Goal: Navigation & Orientation: Find specific page/section

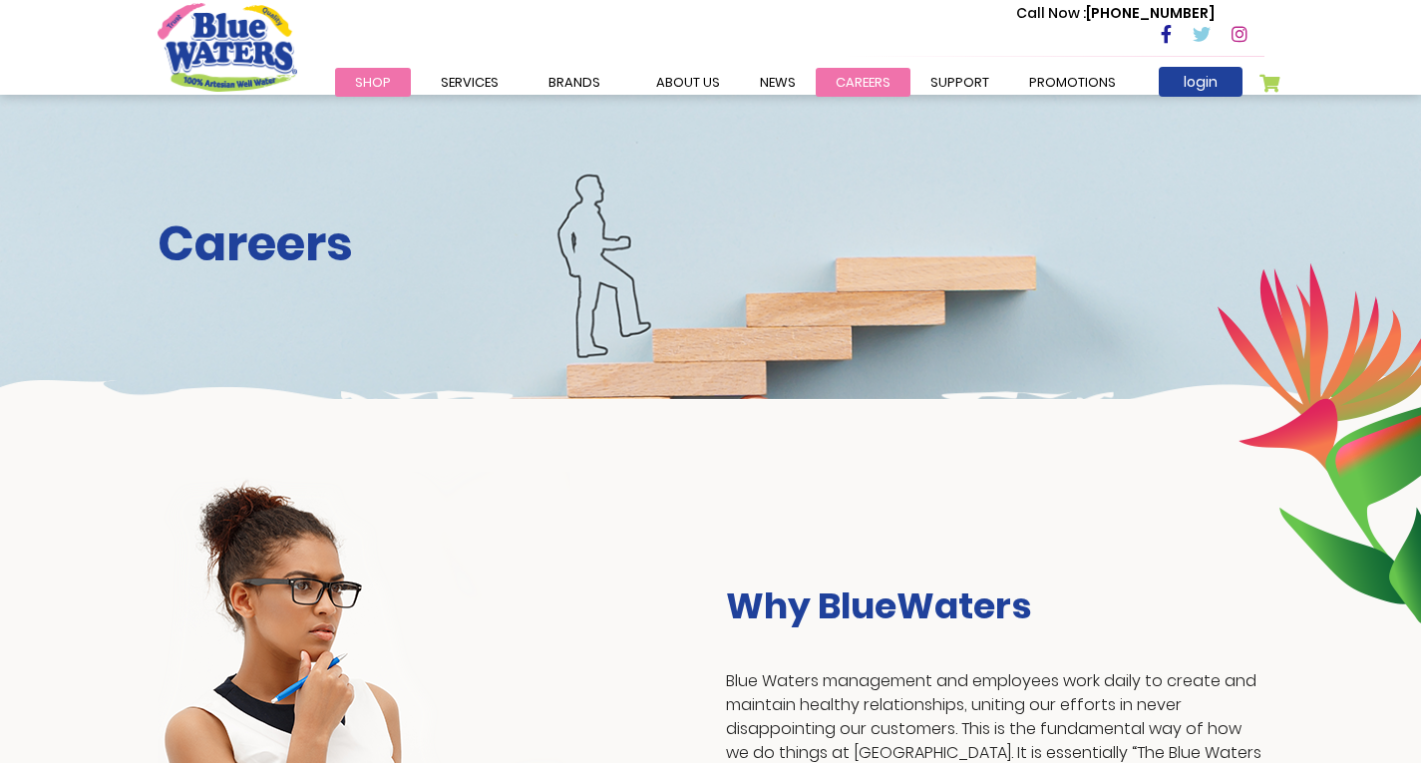
click at [841, 88] on link "careers" at bounding box center [862, 82] width 95 height 29
click at [849, 69] on link "careers" at bounding box center [862, 82] width 95 height 29
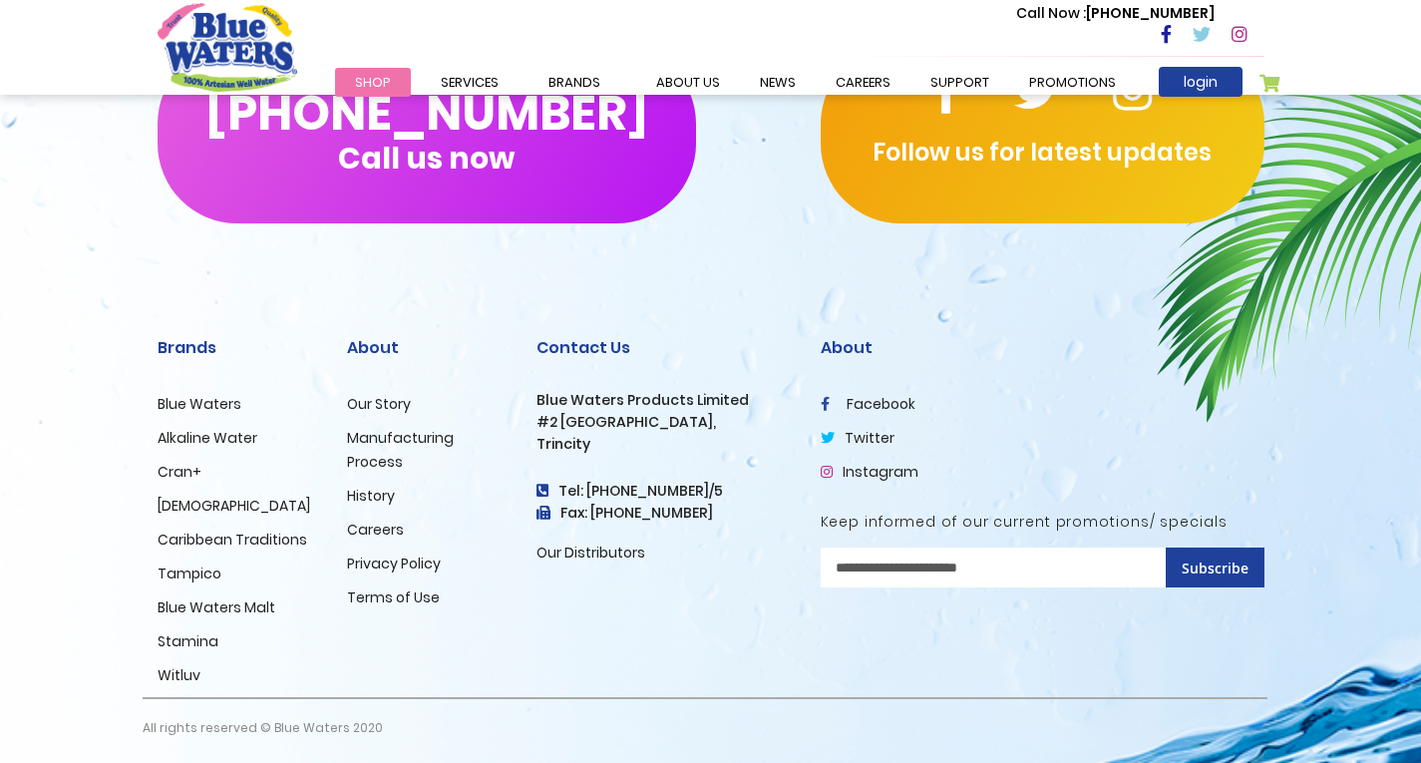
scroll to position [1998, 0]
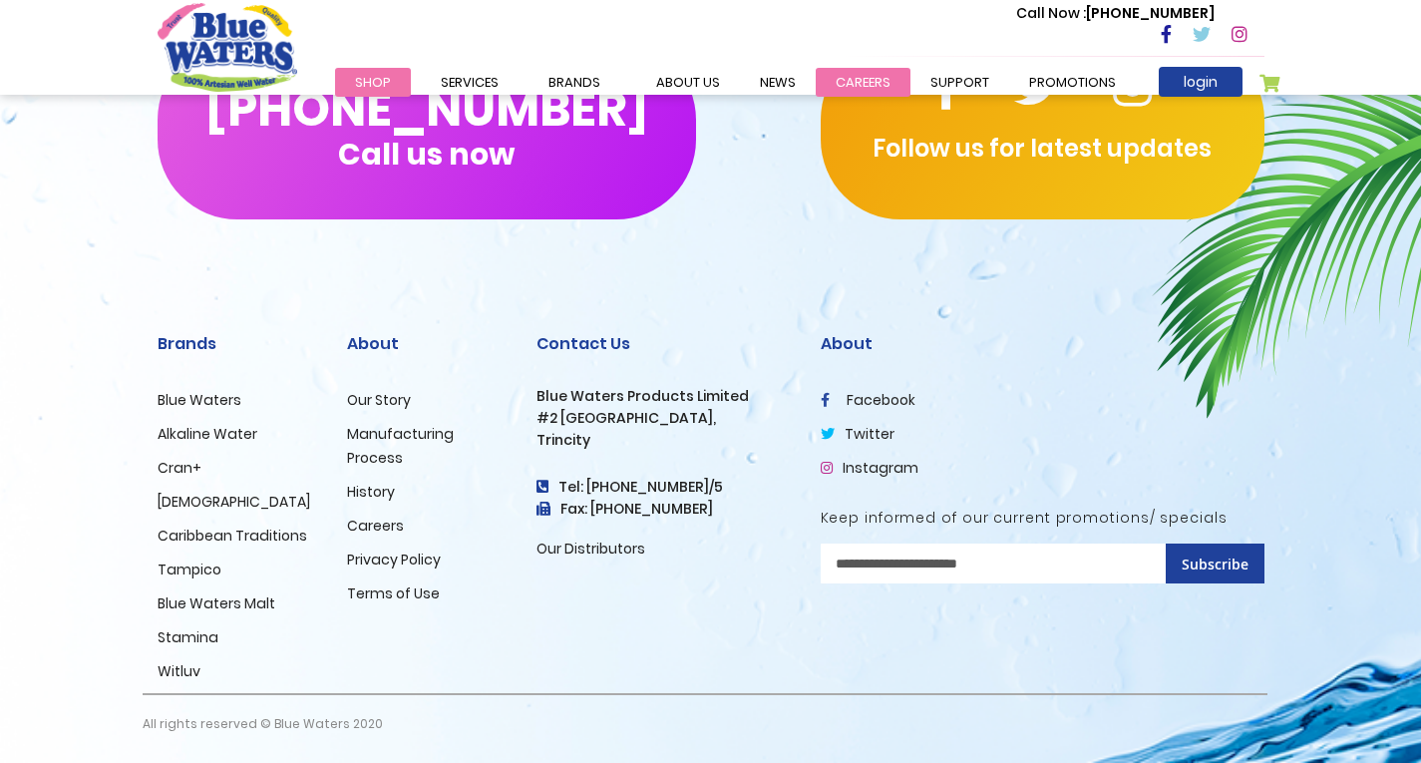
click at [885, 81] on link "careers" at bounding box center [862, 82] width 95 height 29
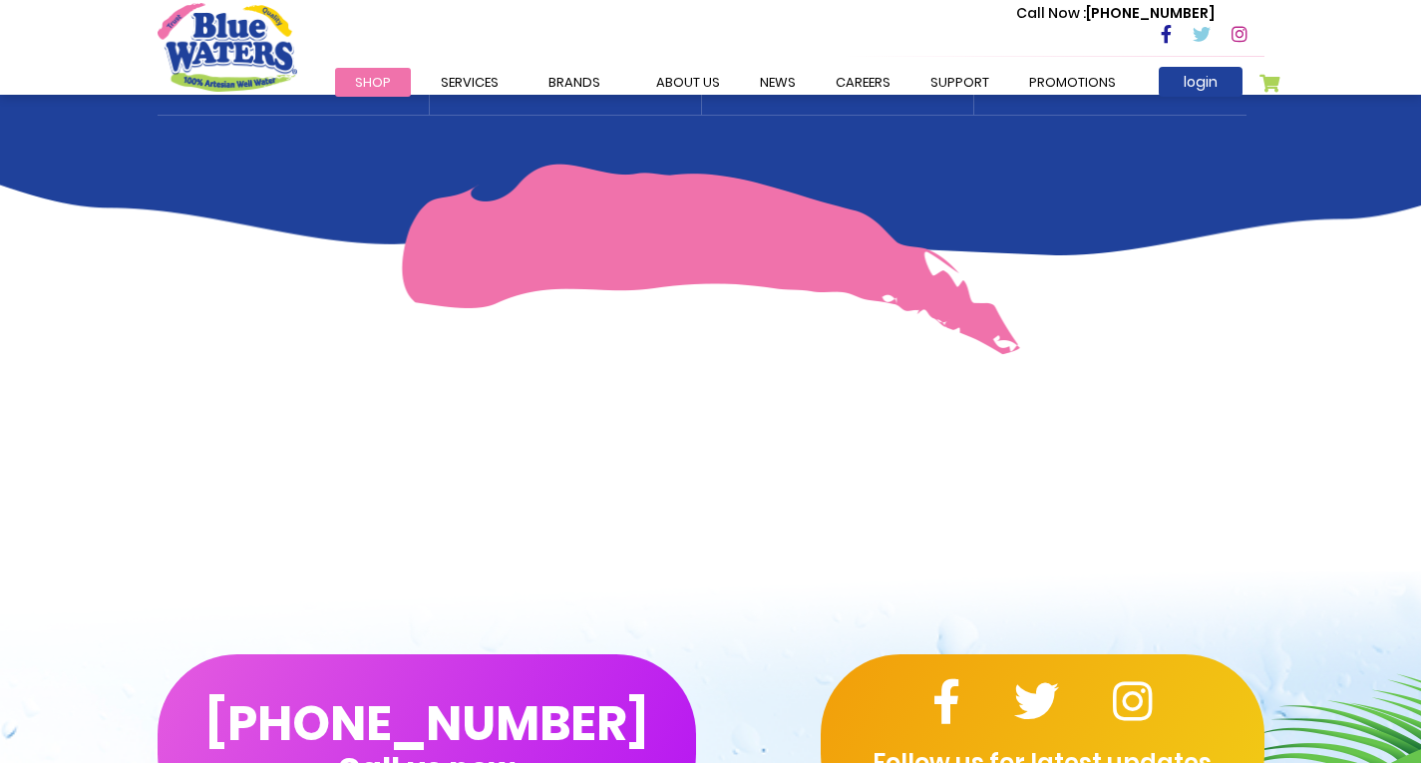
scroll to position [1200, 0]
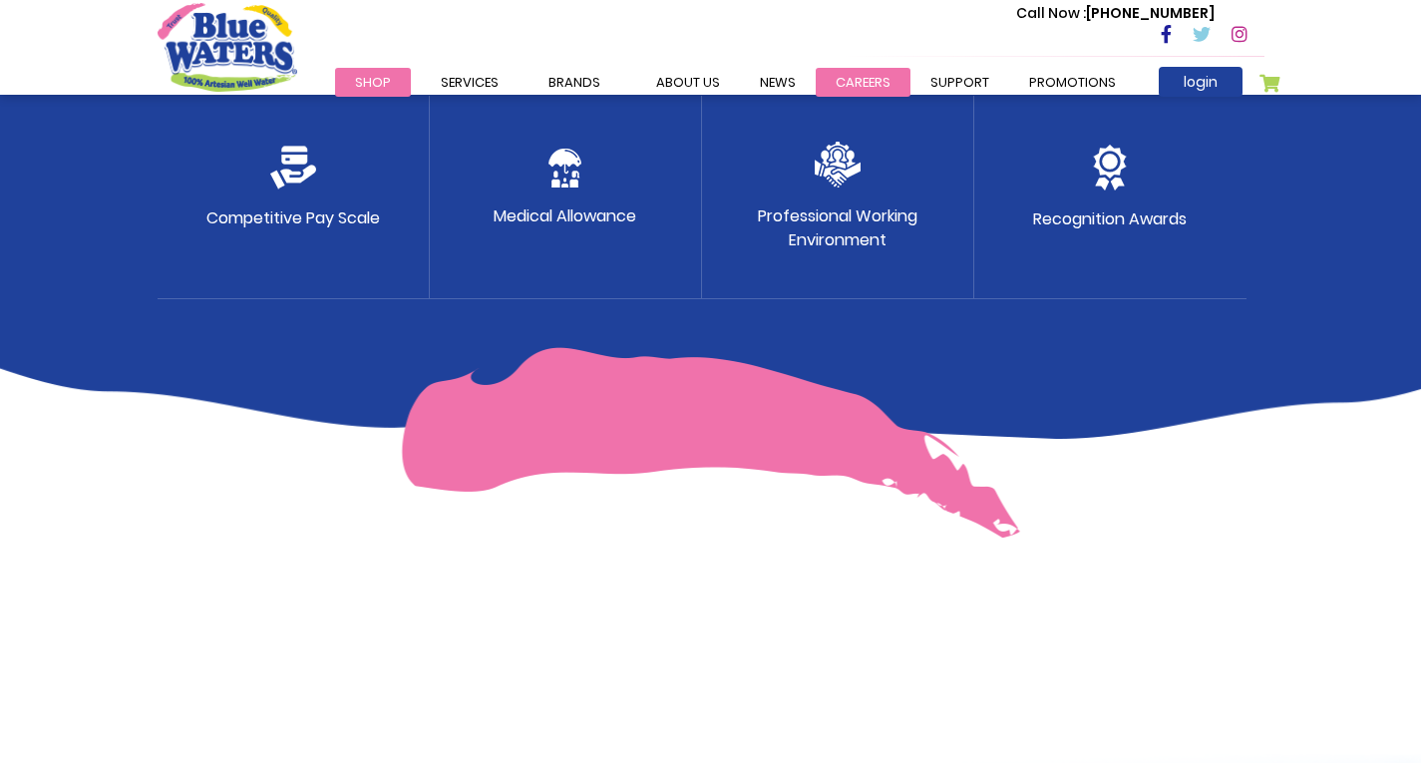
click at [821, 80] on link "careers" at bounding box center [862, 82] width 95 height 29
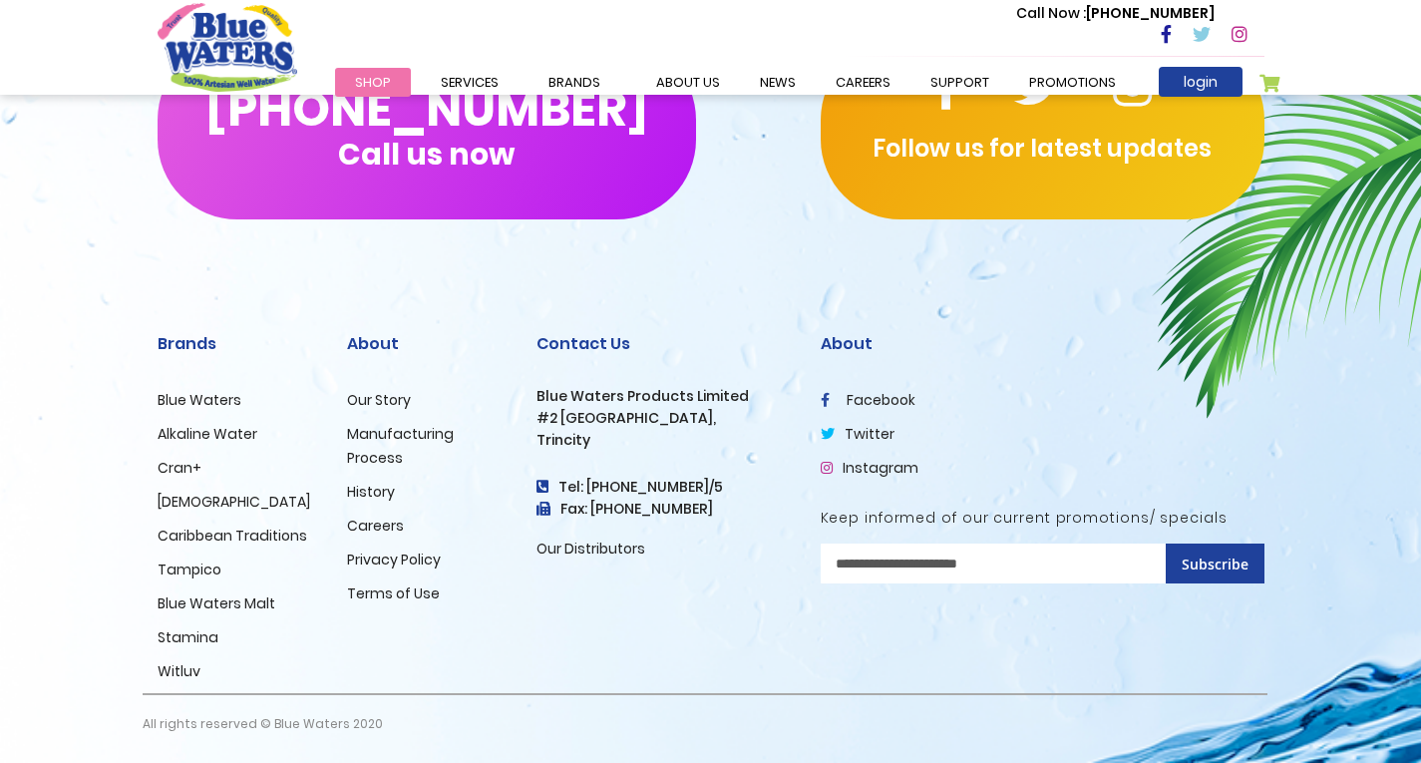
scroll to position [1898, 0]
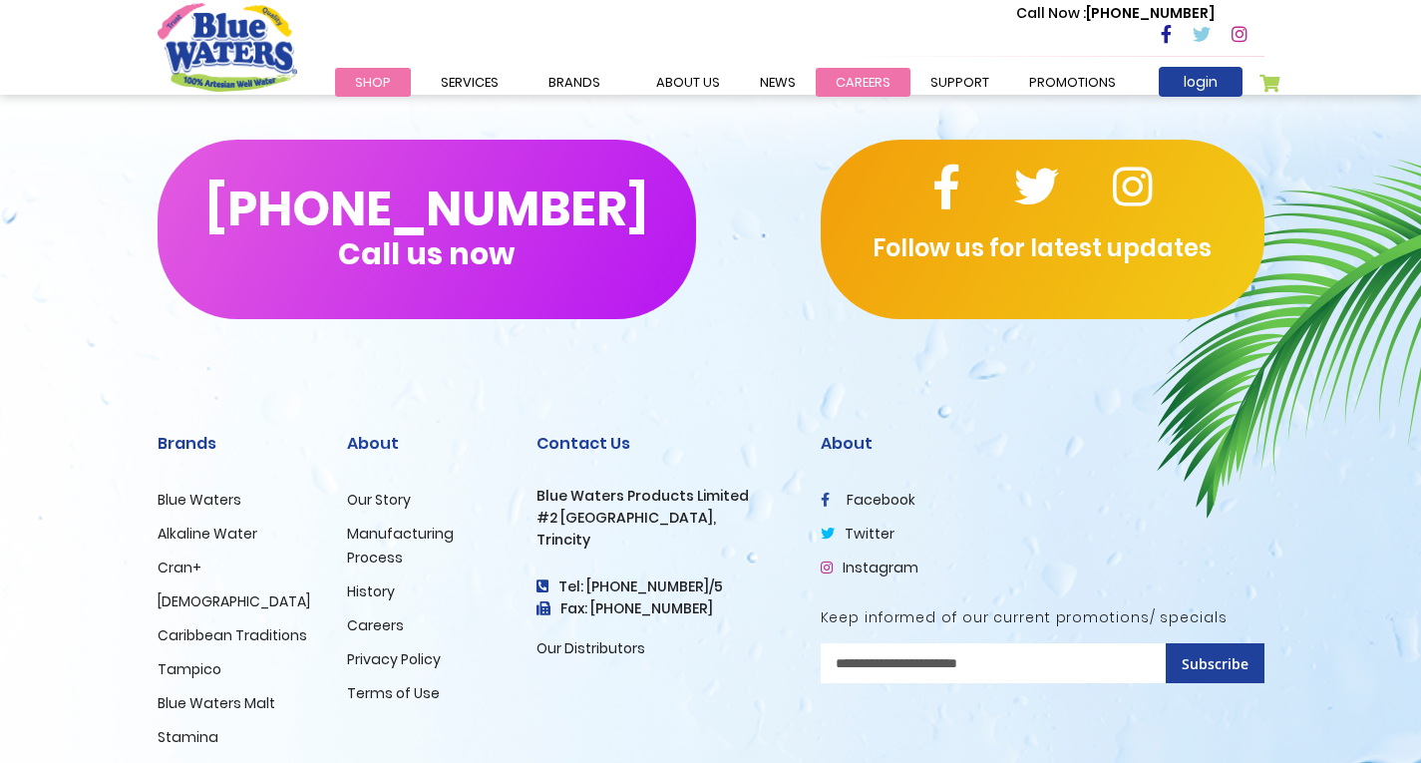
click at [857, 75] on link "careers" at bounding box center [862, 82] width 95 height 29
